Goal: Check status

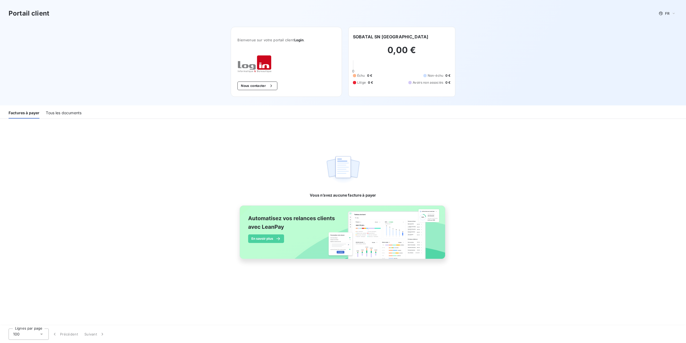
click at [64, 112] on div "Tous les documents" at bounding box center [64, 112] width 36 height 11
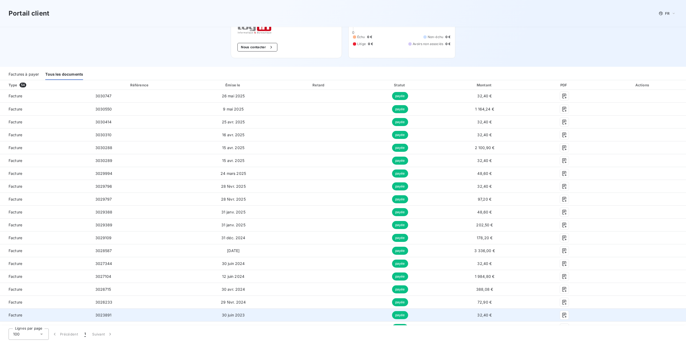
scroll to position [27, 0]
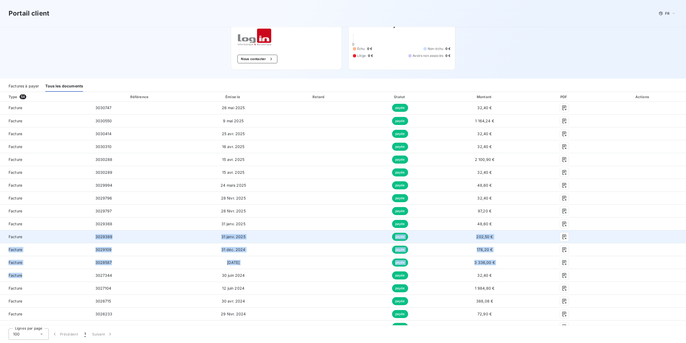
click at [64, 236] on span "Facture" at bounding box center [45, 236] width 82 height 5
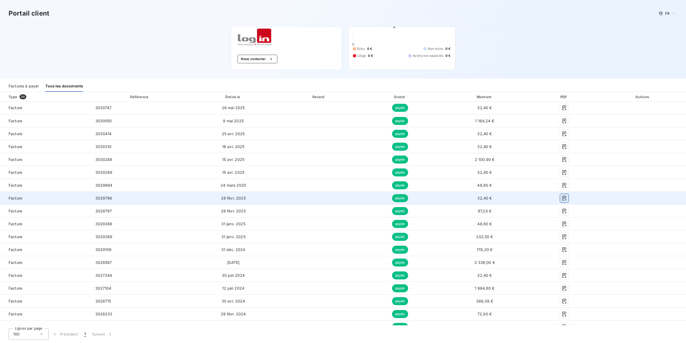
click at [562, 197] on icon "button" at bounding box center [563, 197] width 5 height 5
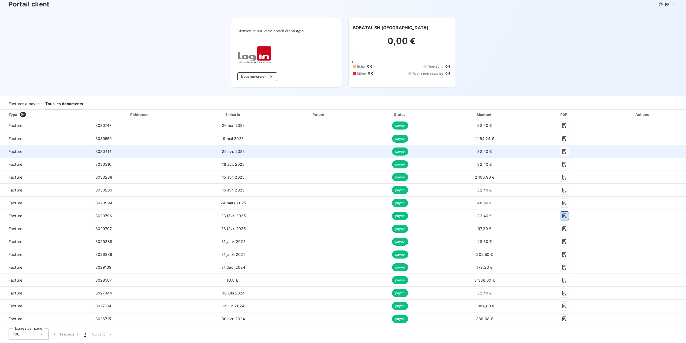
scroll to position [0, 0]
